Goal: Transaction & Acquisition: Purchase product/service

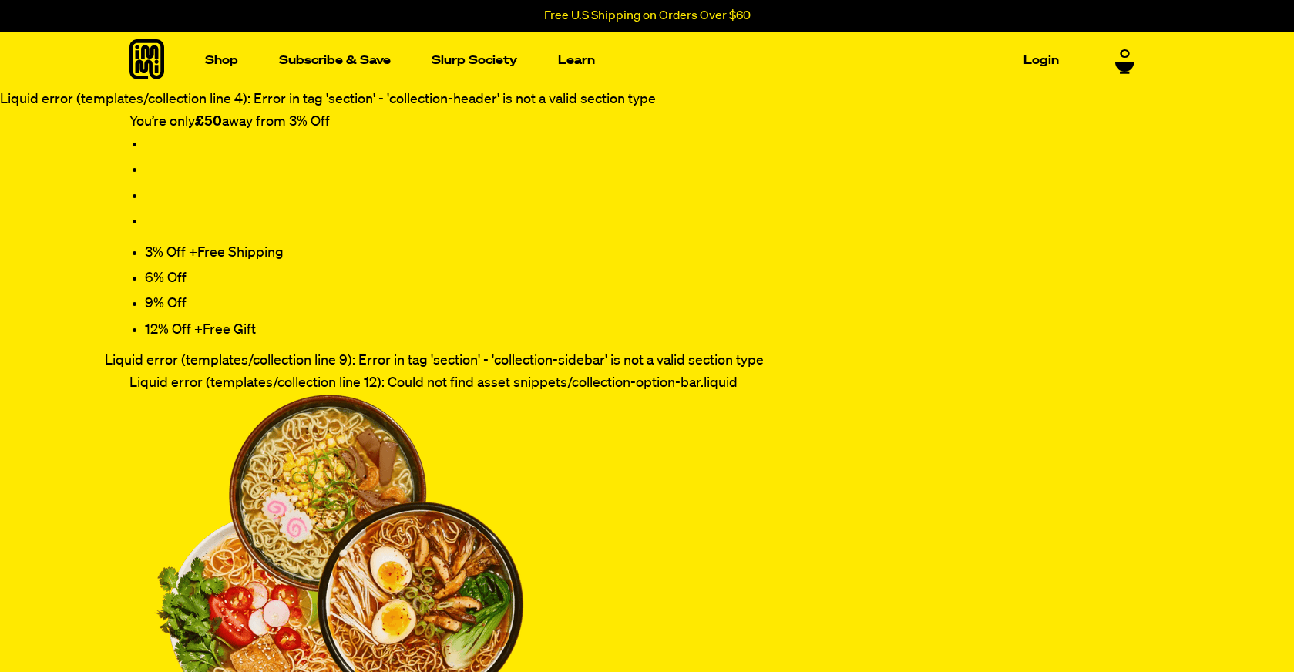
click at [154, 60] on icon at bounding box center [146, 59] width 35 height 40
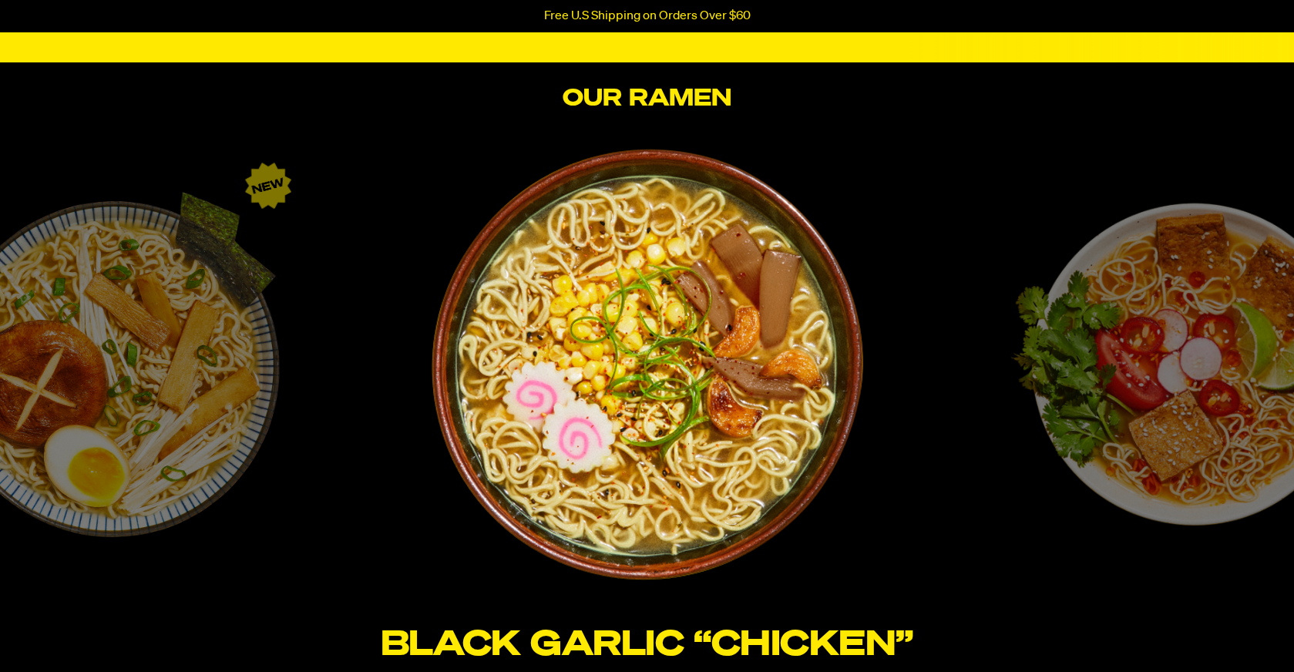
scroll to position [2505, 0]
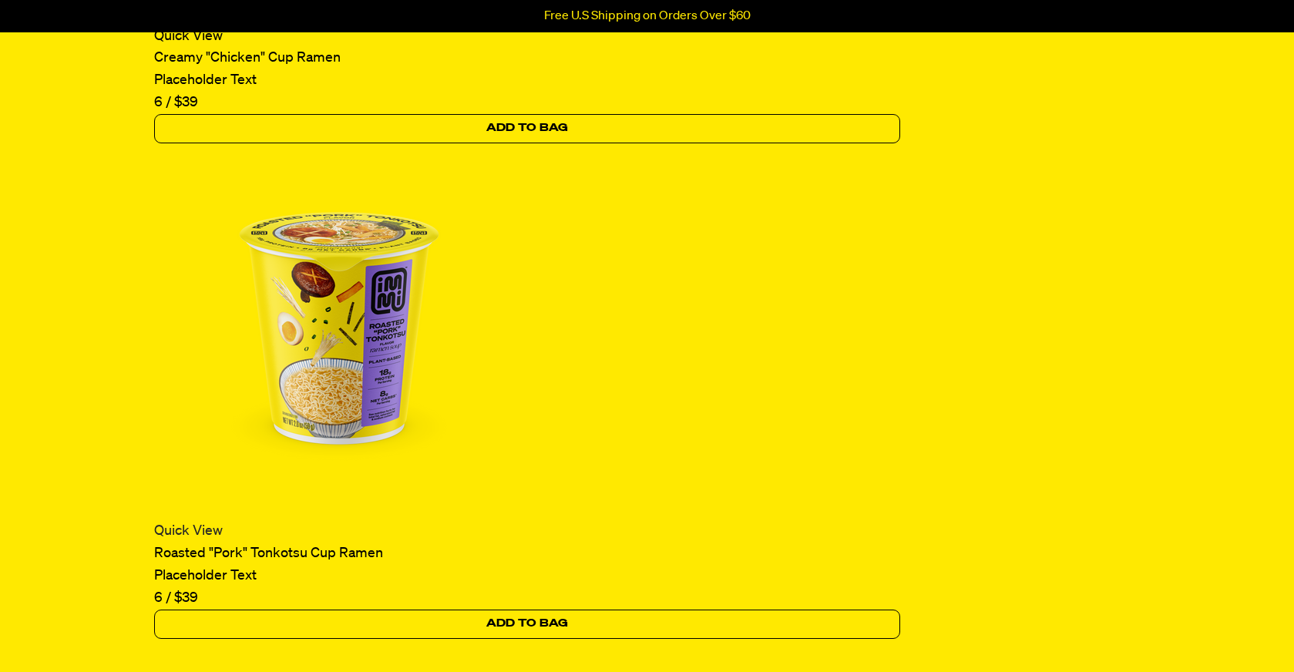
scroll to position [4279, 0]
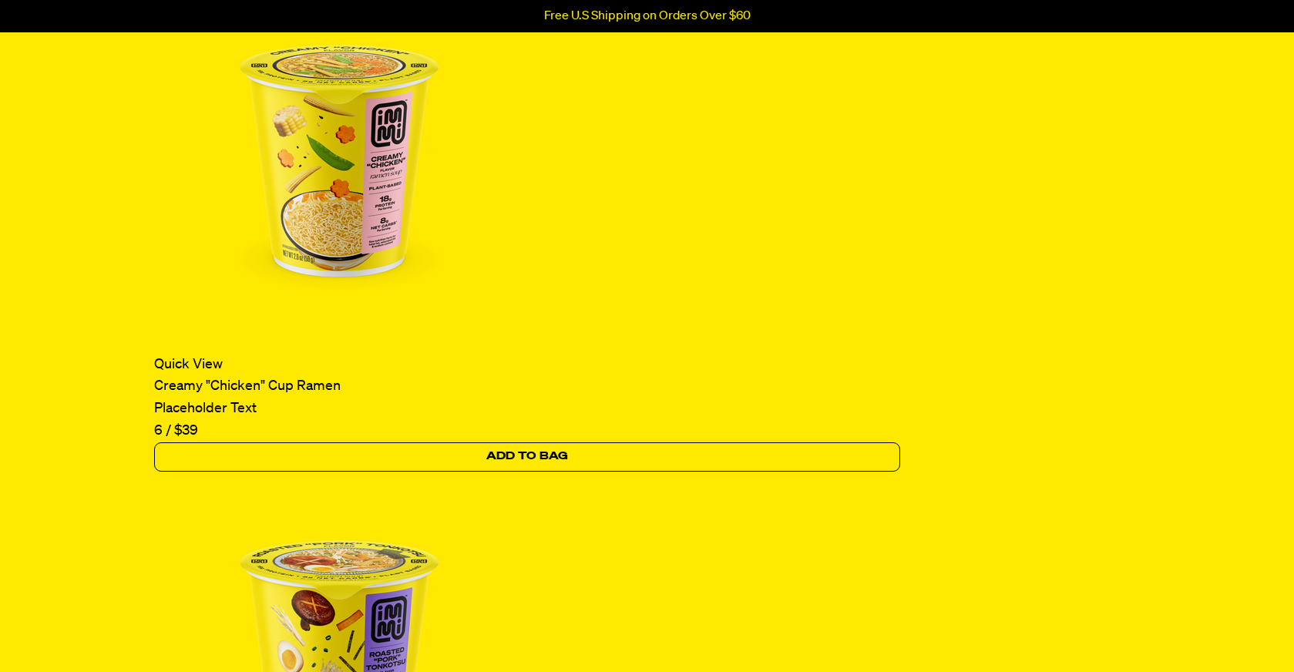
click at [364, 546] on img at bounding box center [339, 657] width 370 height 370
click at [383, 562] on img at bounding box center [339, 657] width 370 height 370
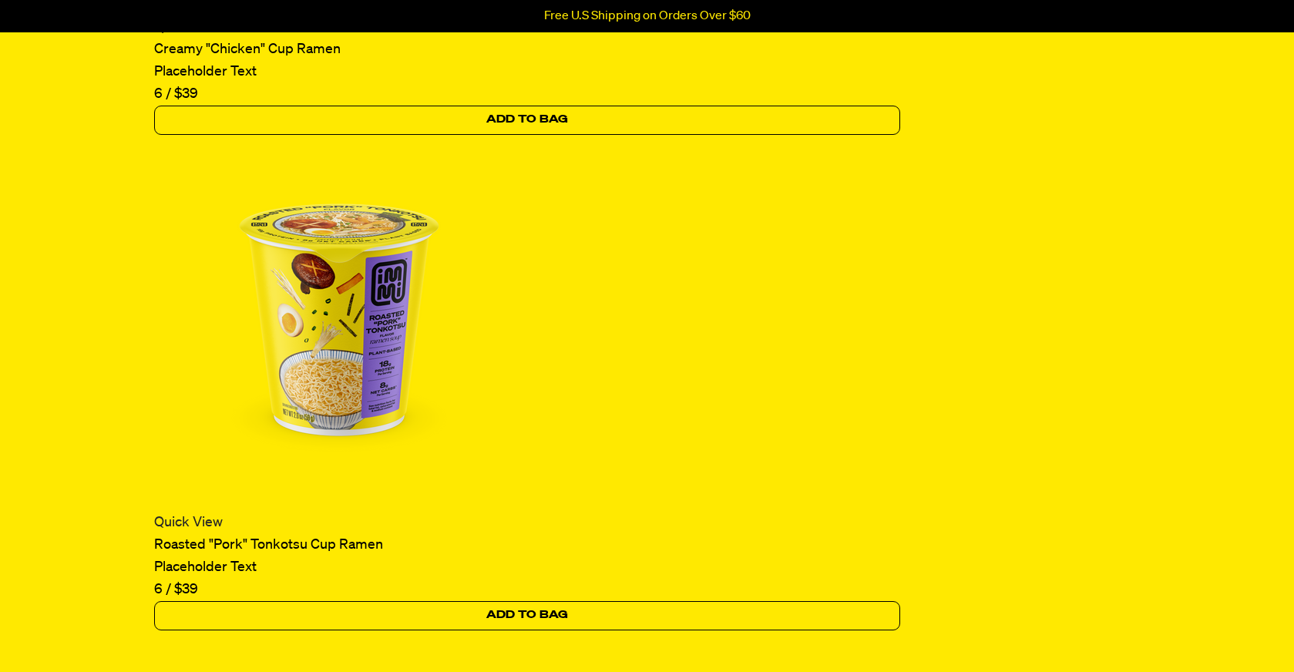
scroll to position [4793, 0]
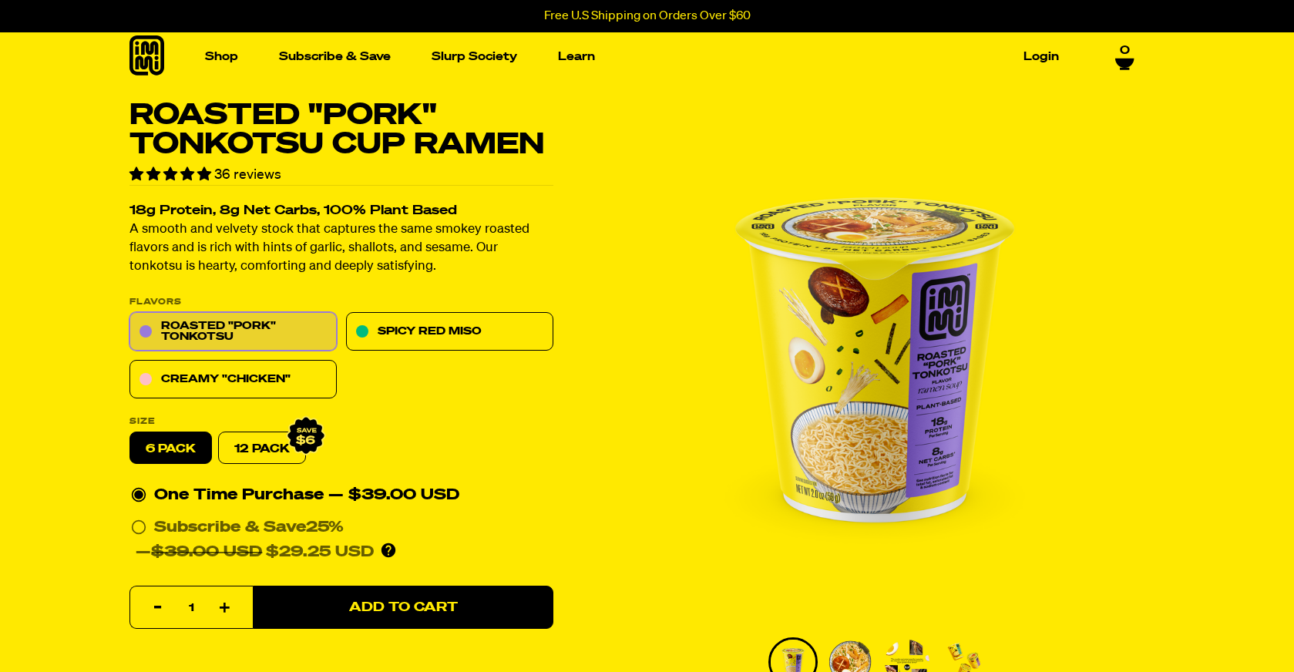
scroll to position [421, 0]
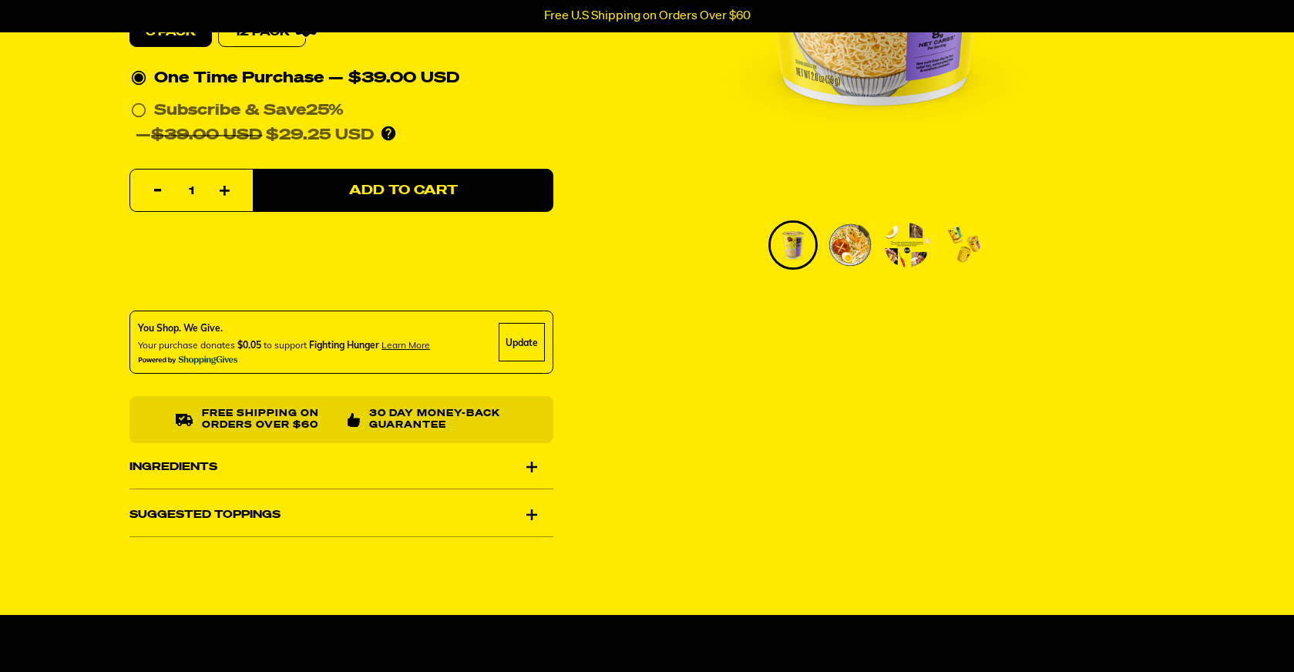
click at [379, 459] on div "Ingredients" at bounding box center [341, 466] width 424 height 43
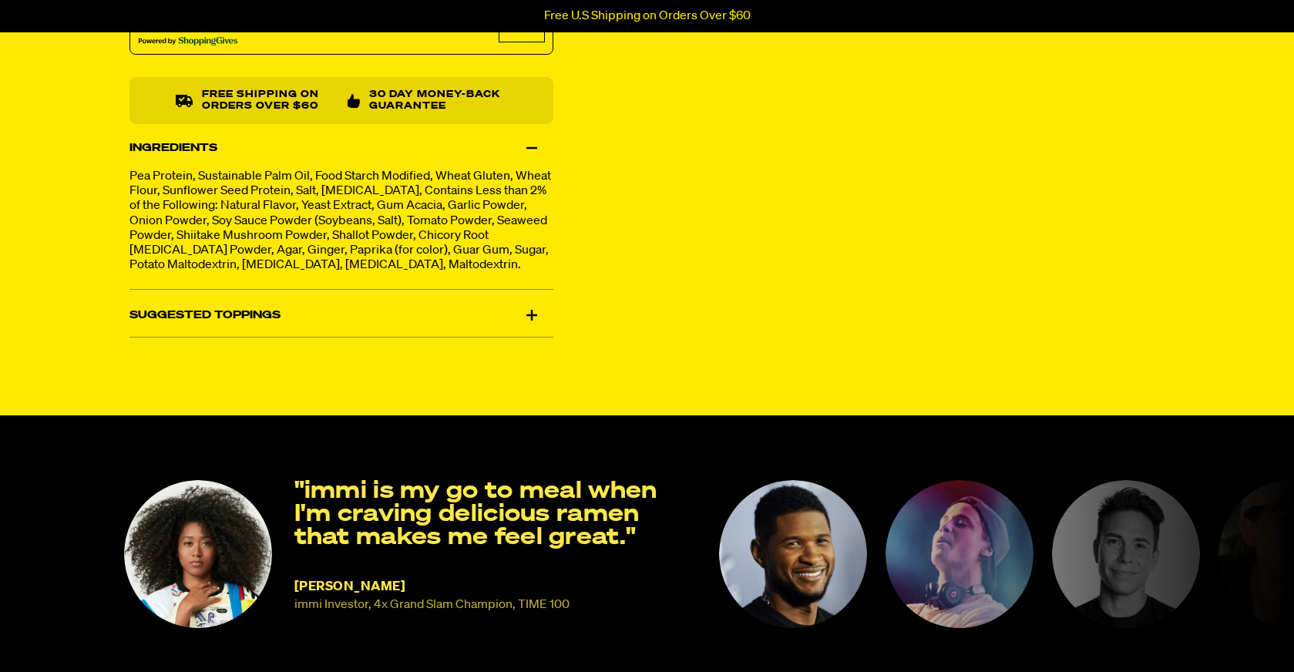
click at [415, 309] on div "Suggested Toppings" at bounding box center [341, 315] width 424 height 43
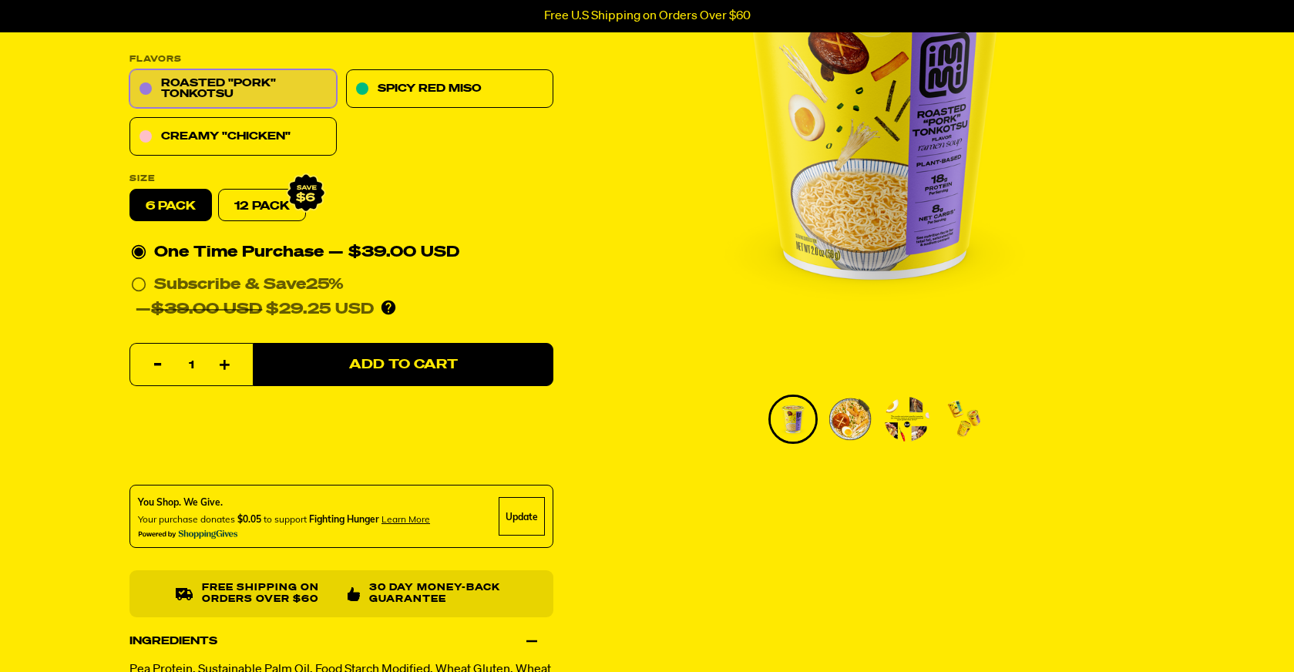
scroll to position [0, 0]
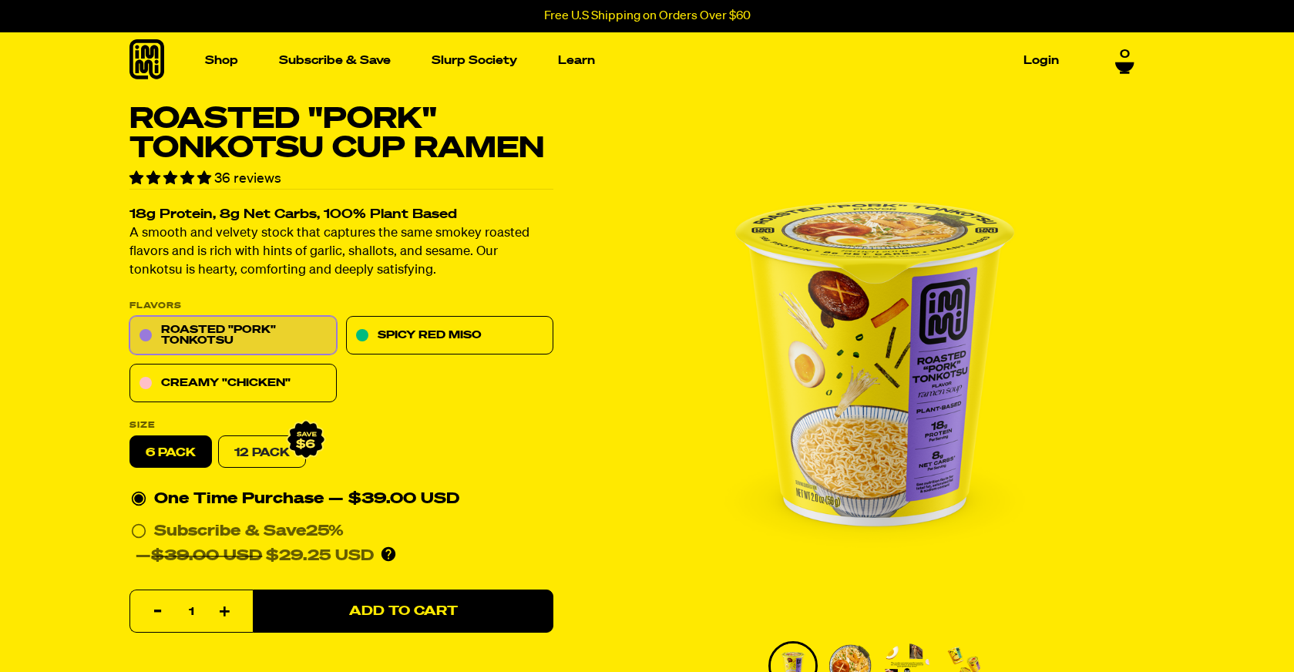
click at [269, 445] on link "12 Pack" at bounding box center [262, 452] width 88 height 32
radio input "false"
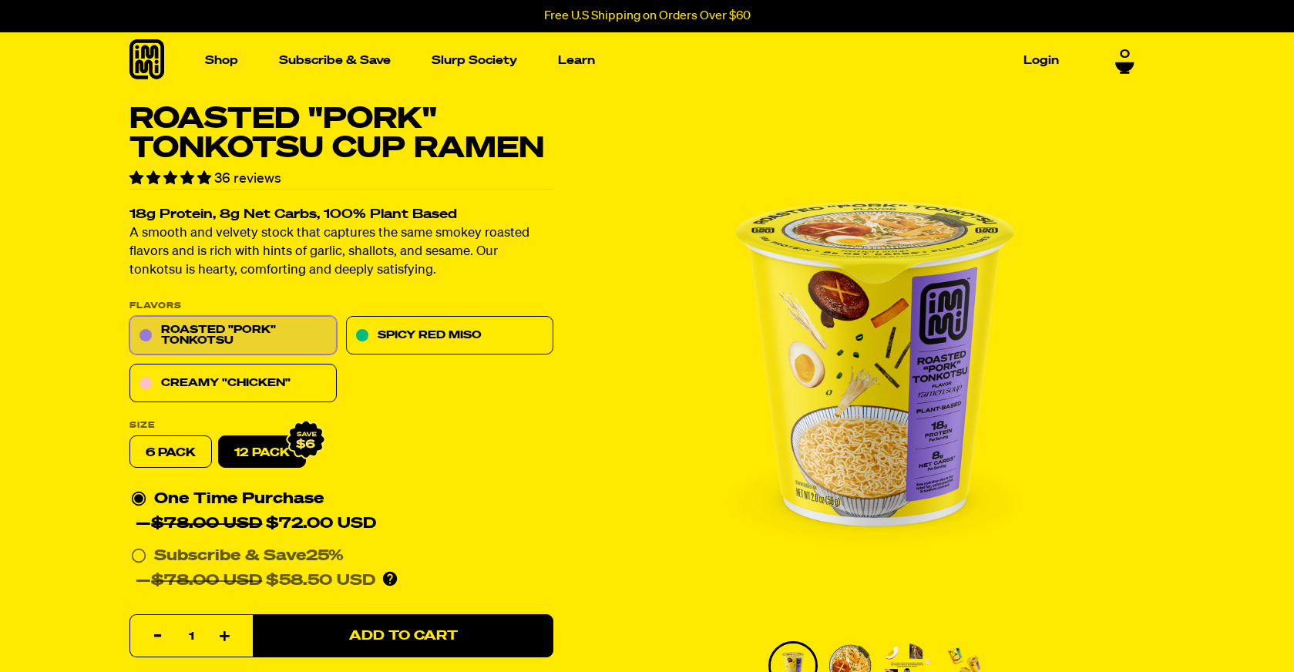
scroll to position [500, 0]
